Goal: Task Accomplishment & Management: Complete application form

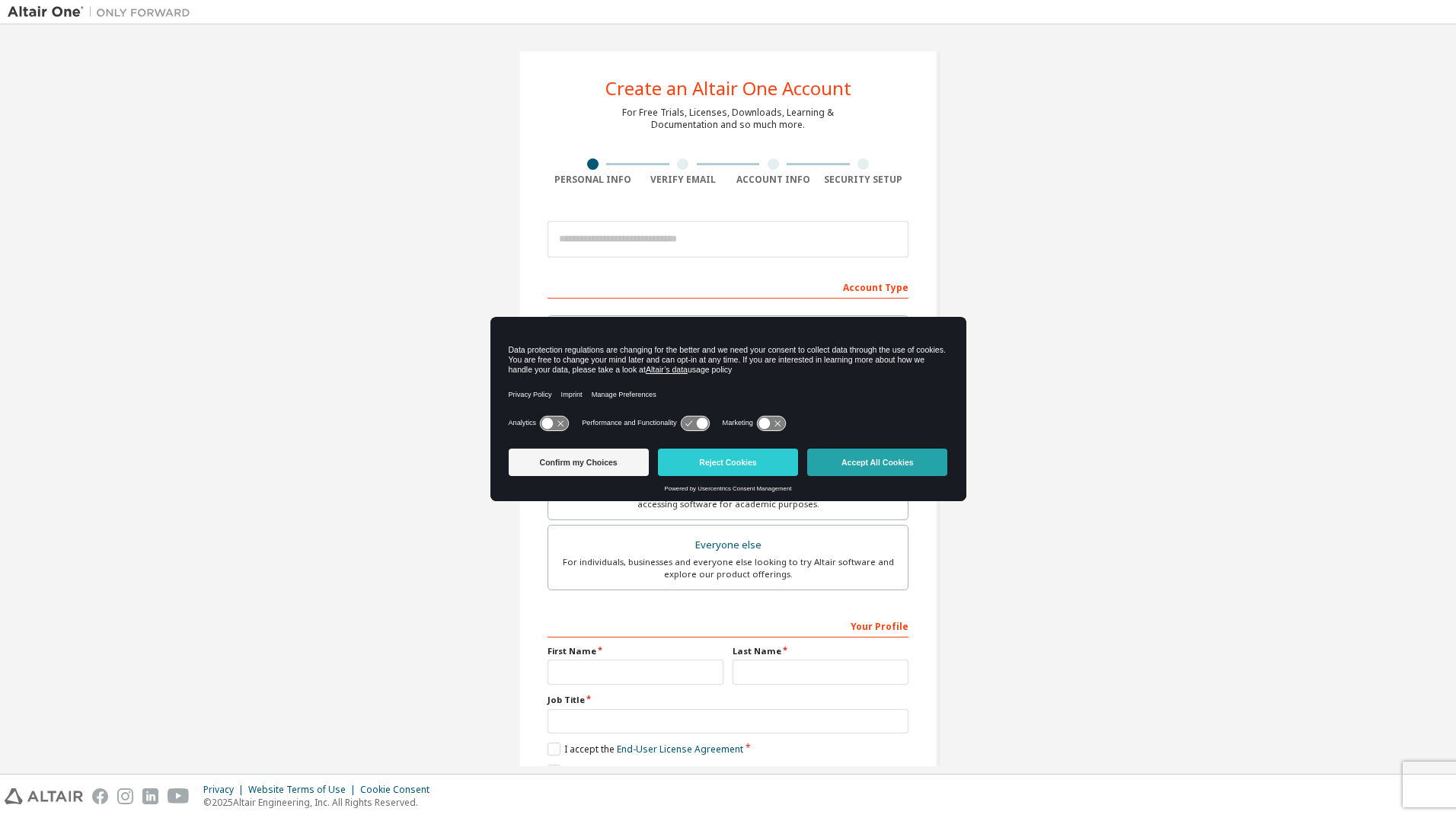
click at [858, 464] on button "Accept All Cookies" at bounding box center [877, 462] width 140 height 28
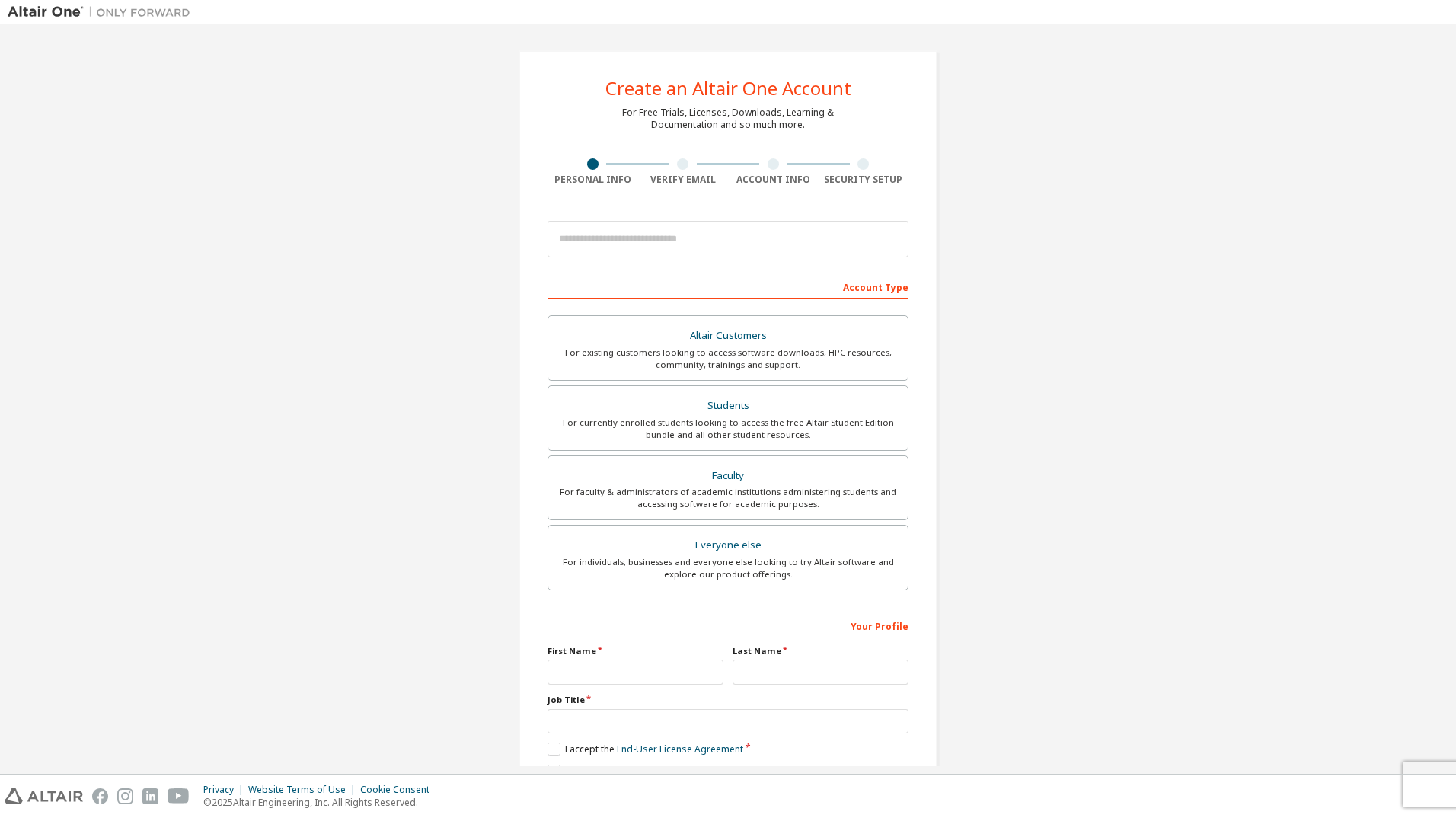
click at [386, 260] on div "Create an Altair One Account For Free Trials, Licenses, Downloads, Learning & D…" at bounding box center [728, 435] width 1441 height 807
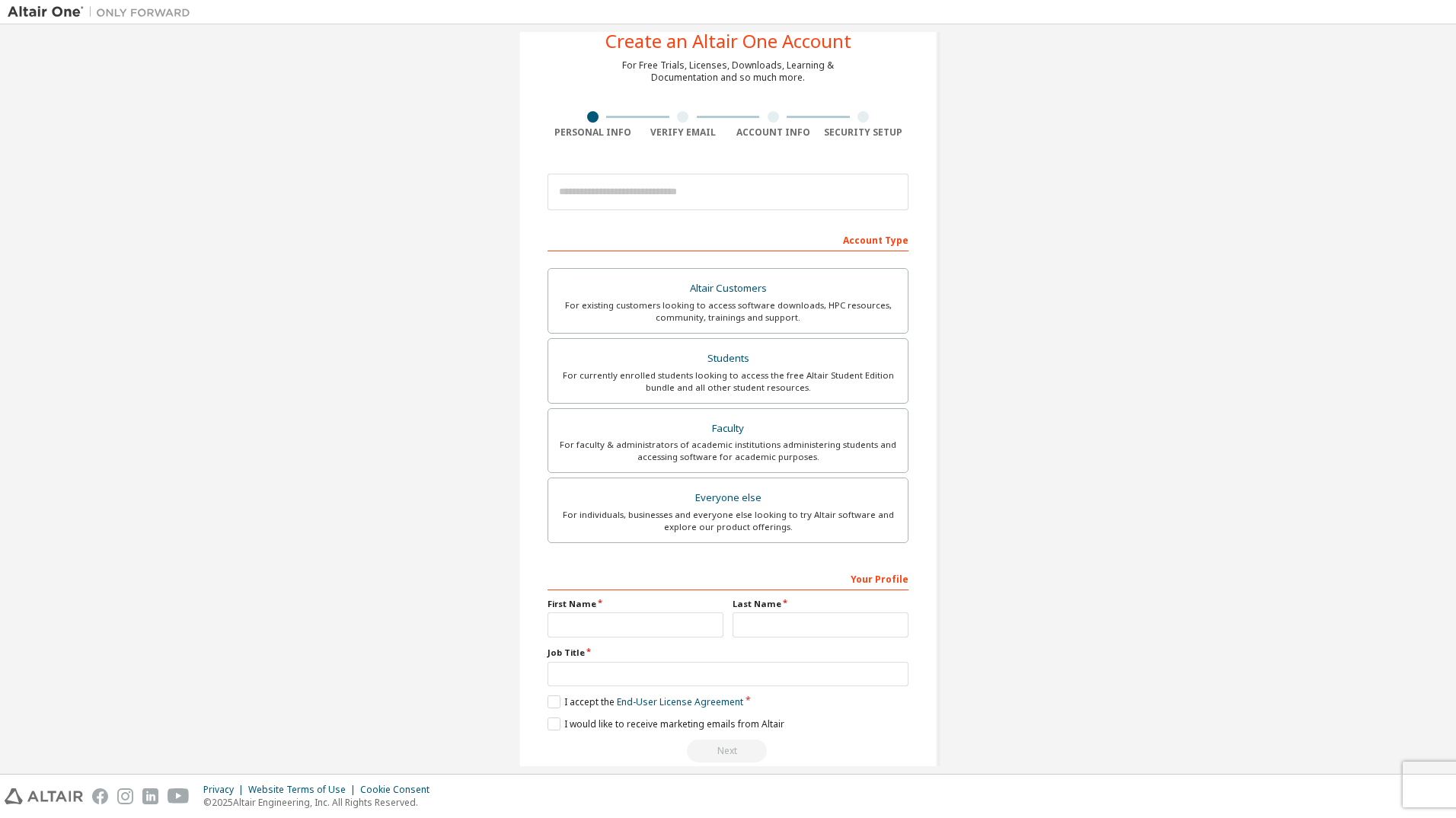
scroll to position [73, 0]
